Goal: Find specific page/section: Find specific page/section

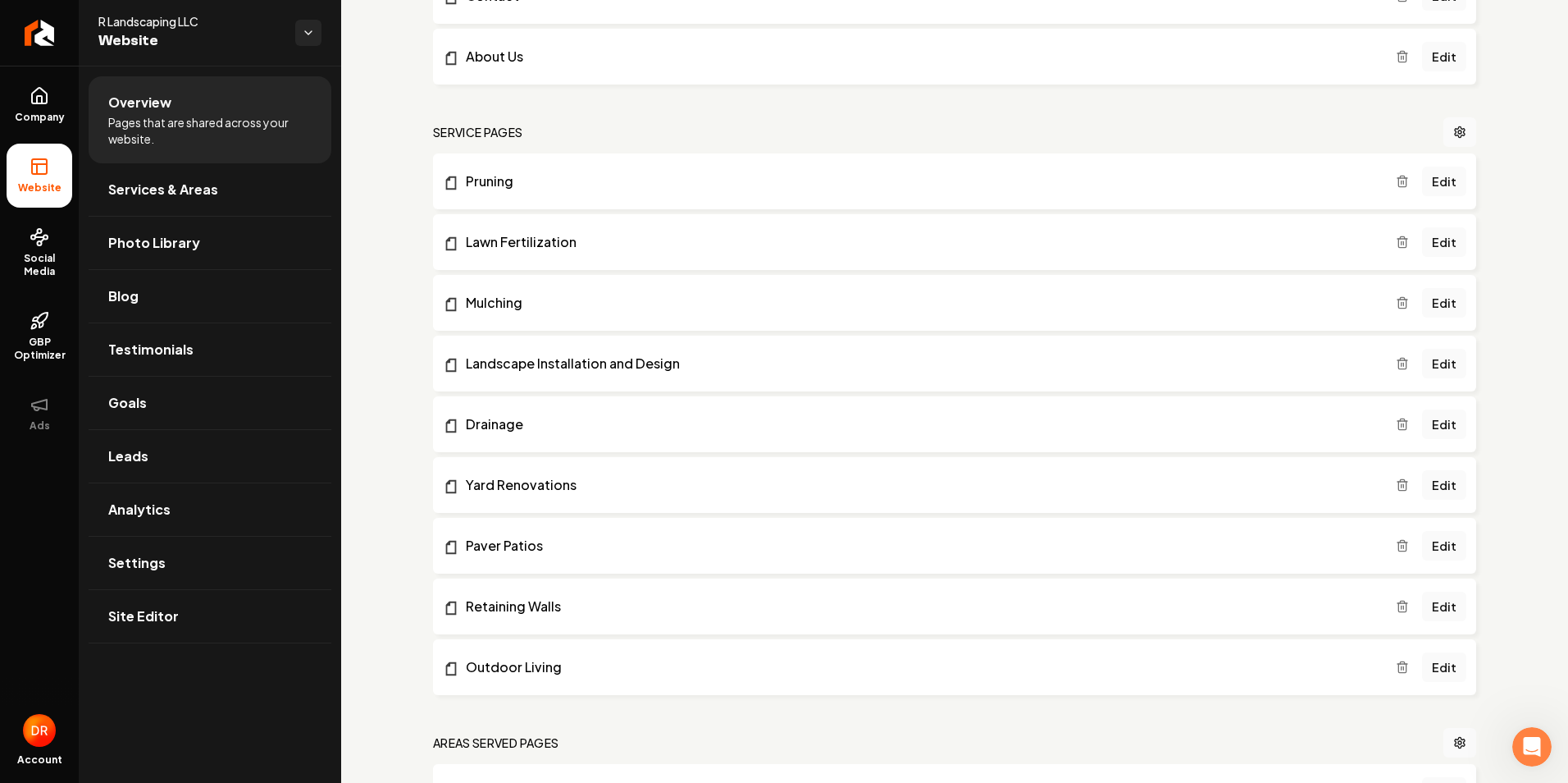
scroll to position [328, 0]
click at [1440, 547] on link "Edit" at bounding box center [1443, 544] width 45 height 29
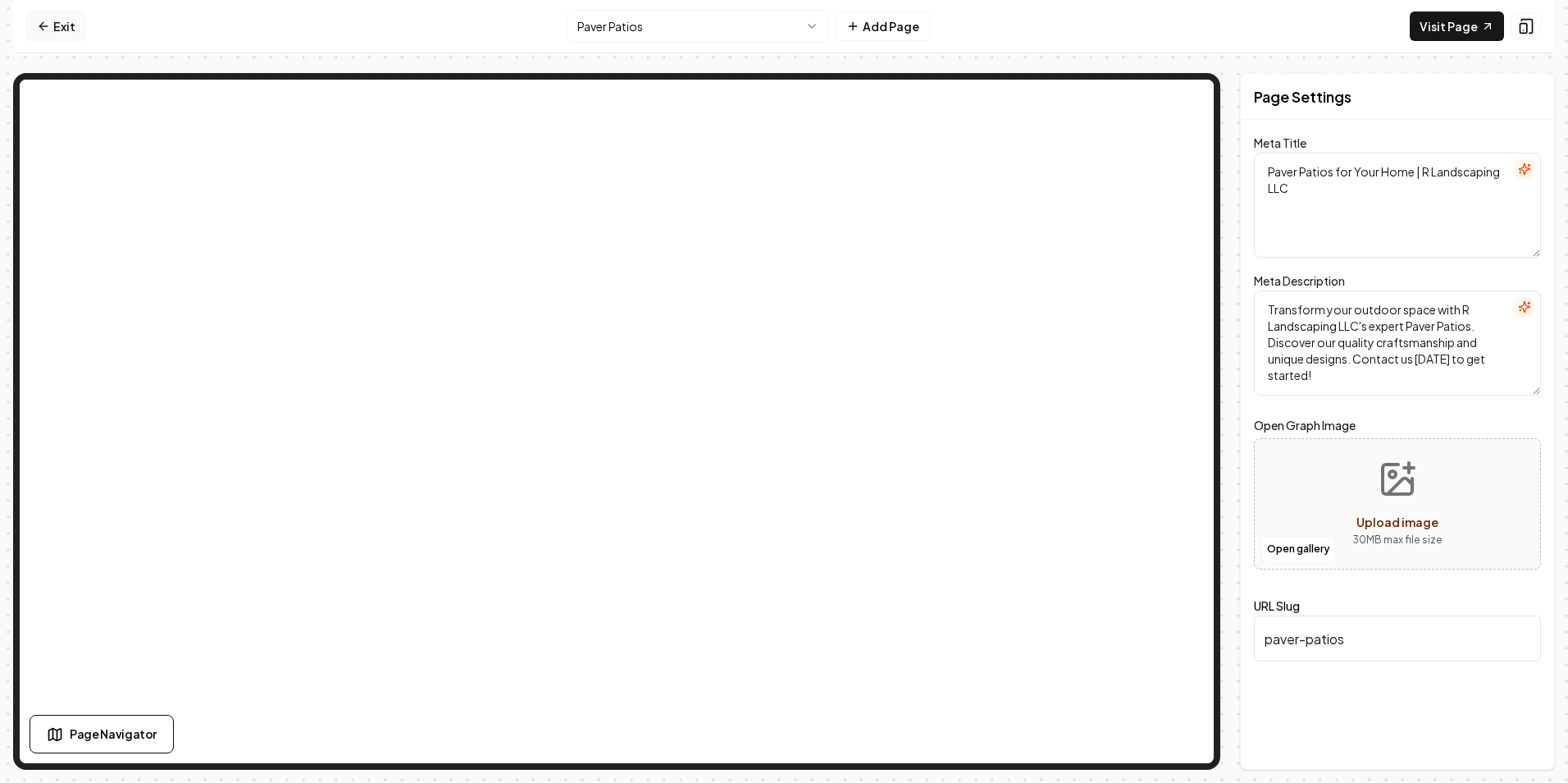
click at [67, 28] on link "Exit" at bounding box center [56, 26] width 60 height 29
